Goal: Information Seeking & Learning: Check status

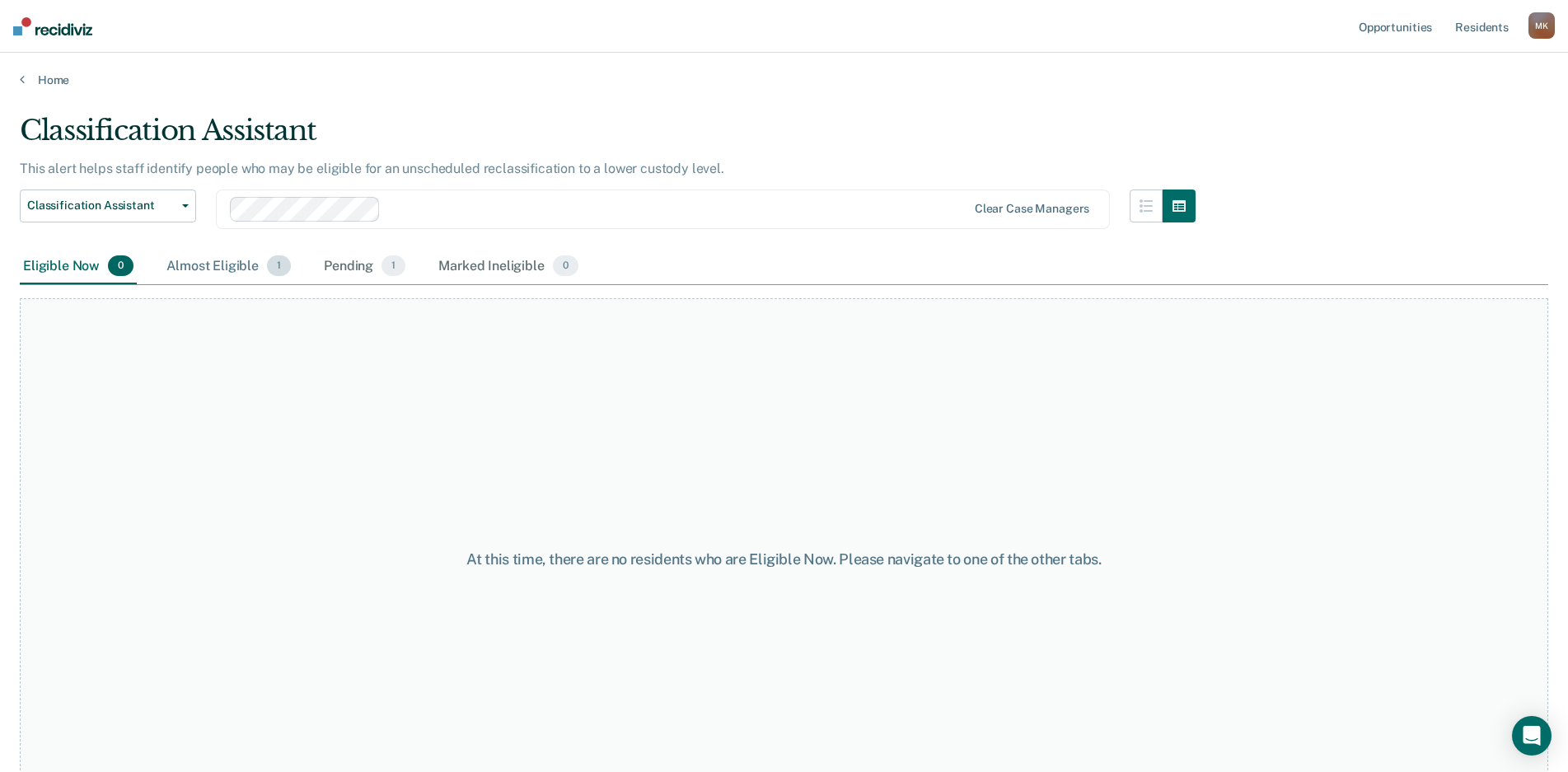
click at [237, 270] on div "Almost Eligible 1" at bounding box center [228, 266] width 131 height 36
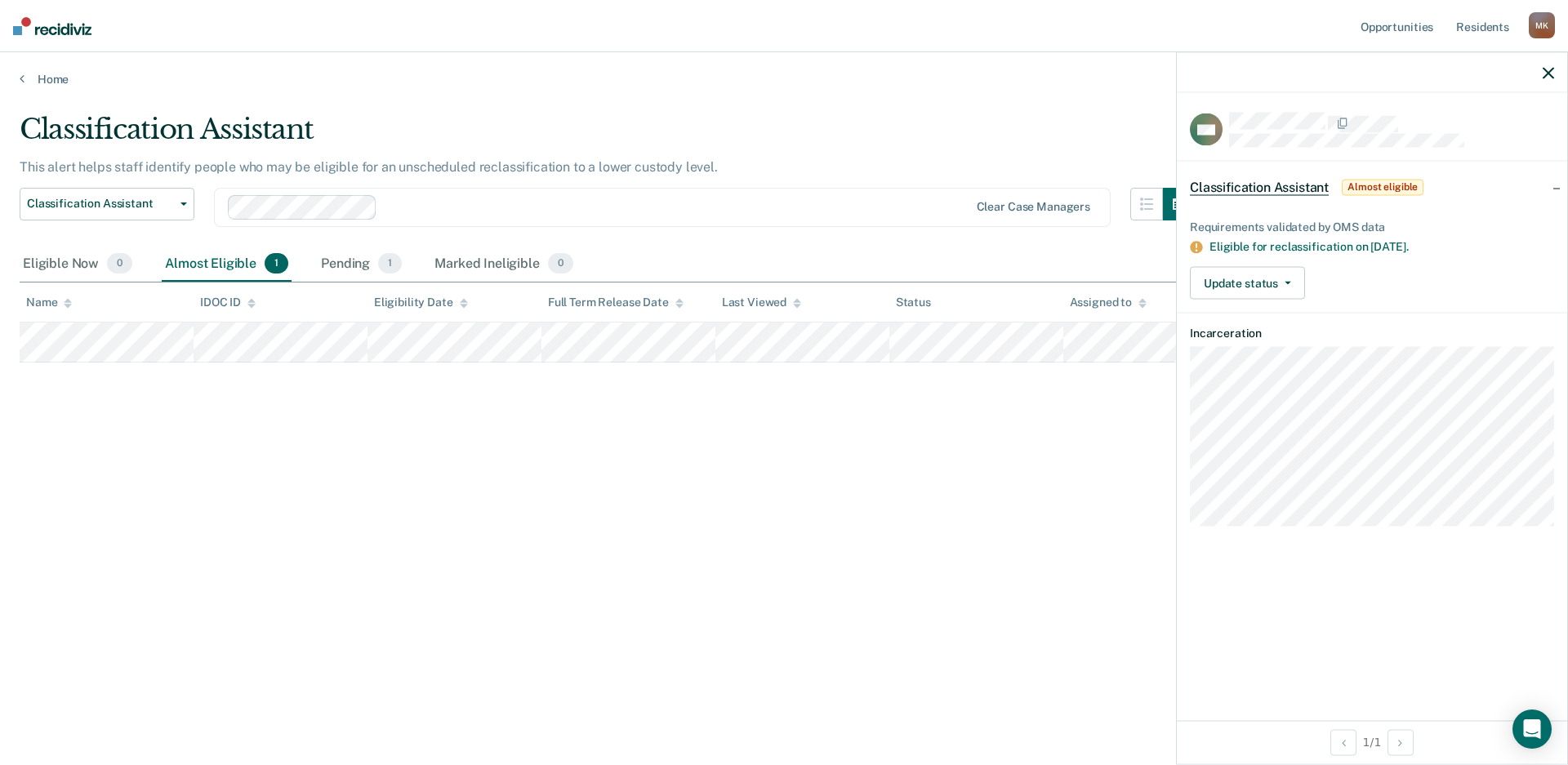
click at [767, 438] on div "Classification Assistant This alert helps staff identify people who may be elig…" at bounding box center [784, 378] width 1528 height 530
click at [370, 260] on div "Pending 1" at bounding box center [361, 264] width 87 height 36
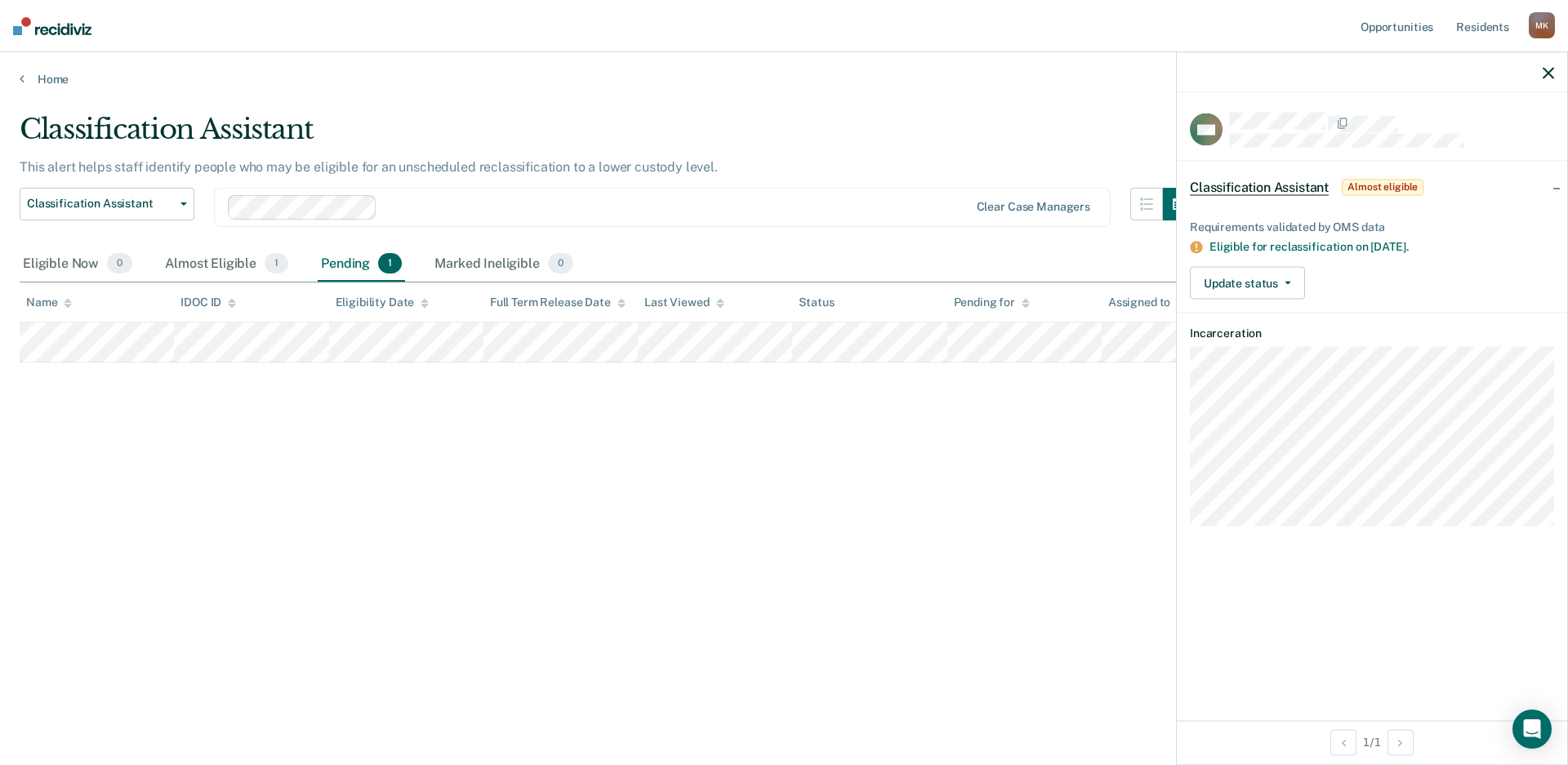
click at [575, 439] on div "Classification Assistant This alert helps staff identify people who may be elig…" at bounding box center [784, 378] width 1528 height 530
